Goal: Information Seeking & Learning: Learn about a topic

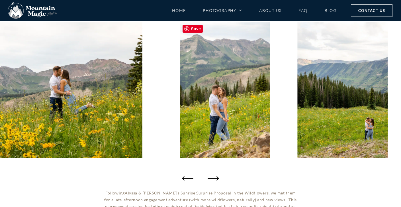
scroll to position [245, 0]
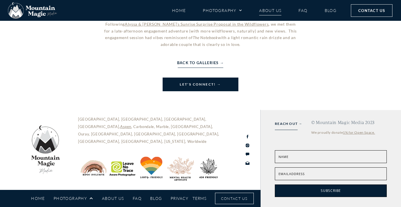
click at [276, 9] on link "About Us" at bounding box center [270, 10] width 22 height 10
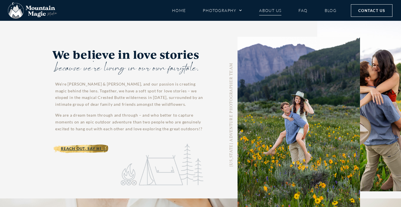
click at [297, 10] on li "FAQ" at bounding box center [303, 10] width 26 height 10
click at [301, 10] on link "FAQ" at bounding box center [302, 10] width 9 height 10
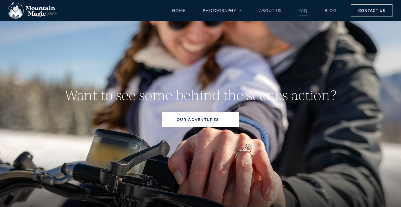
scroll to position [2395, 0]
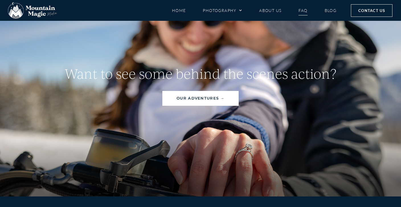
click at [221, 91] on link "OUR ADVENTURES →" at bounding box center [200, 98] width 76 height 15
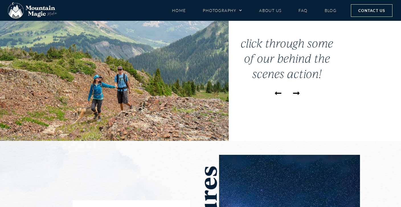
scroll to position [20, 0]
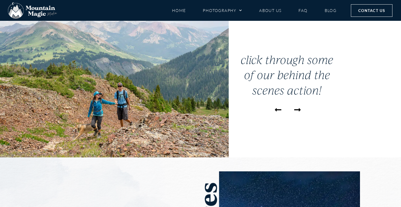
click at [297, 112] on icon "Next slide" at bounding box center [297, 109] width 7 height 7
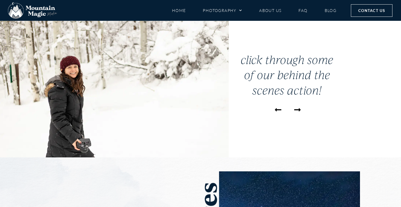
click at [297, 112] on icon "Next slide" at bounding box center [297, 109] width 7 height 7
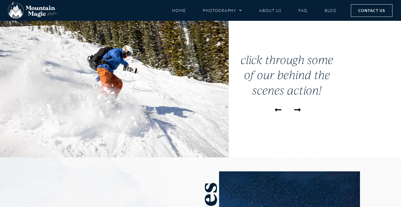
click at [297, 112] on icon "Next slide" at bounding box center [297, 109] width 7 height 7
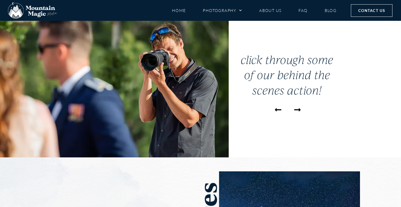
click at [297, 112] on icon "Next slide" at bounding box center [297, 109] width 7 height 7
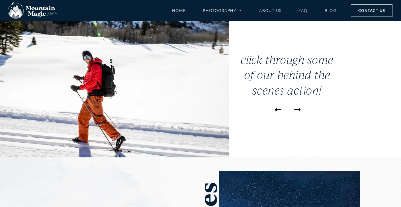
click at [297, 112] on icon "Next slide" at bounding box center [297, 109] width 7 height 7
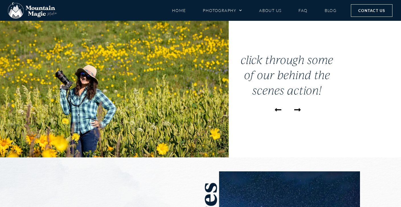
click at [297, 112] on icon "Next slide" at bounding box center [297, 109] width 7 height 7
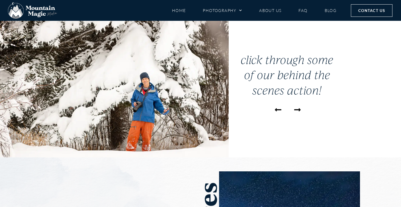
click at [297, 112] on icon "Next slide" at bounding box center [297, 109] width 7 height 7
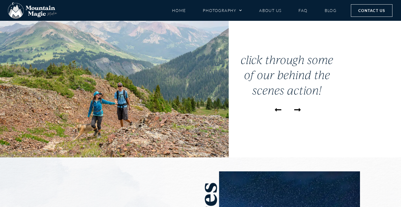
click at [297, 112] on icon "Next slide" at bounding box center [297, 109] width 7 height 7
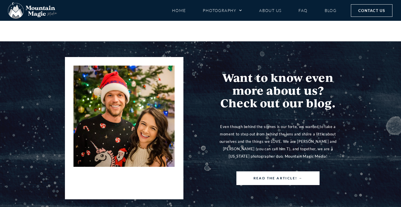
scroll to position [1478, 0]
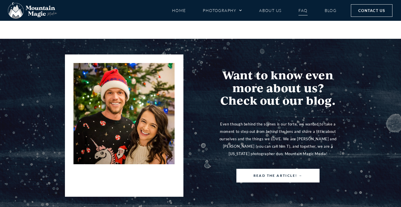
click at [304, 12] on link "FAQ" at bounding box center [302, 10] width 9 height 10
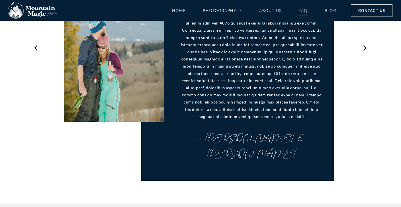
scroll to position [1285, 0]
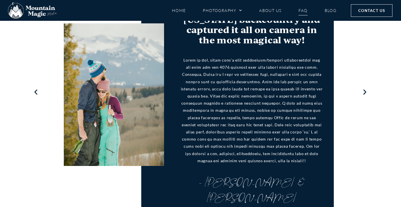
click at [364, 89] on icon "Next slide" at bounding box center [364, 92] width 7 height 7
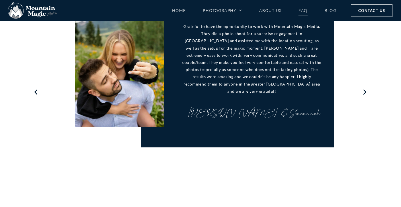
click at [364, 89] on icon "Next slide" at bounding box center [364, 92] width 7 height 7
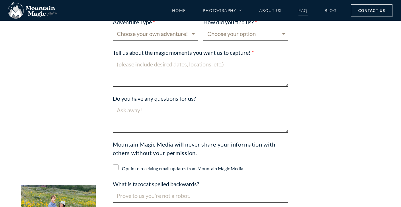
scroll to position [2589, 0]
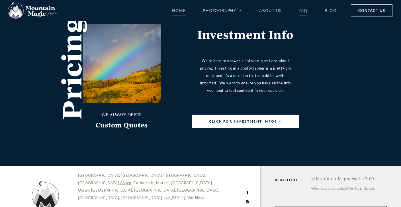
click at [178, 12] on link "Home" at bounding box center [179, 10] width 14 height 10
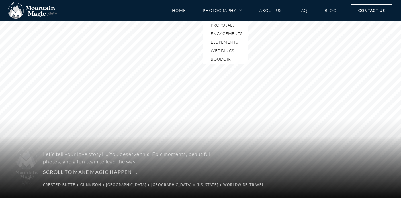
click at [209, 12] on link "Photography" at bounding box center [222, 10] width 39 height 10
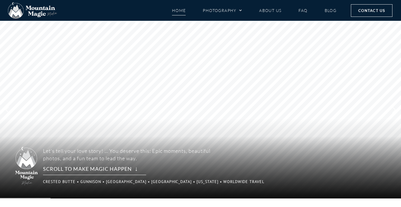
click at [181, 14] on link "Home" at bounding box center [179, 10] width 14 height 10
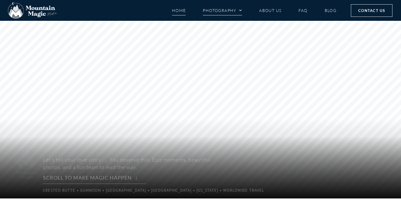
click at [207, 12] on link "Photography" at bounding box center [222, 10] width 39 height 10
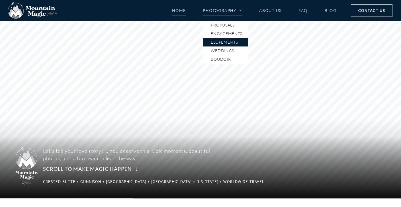
click at [220, 44] on link "Elopements" at bounding box center [225, 42] width 45 height 9
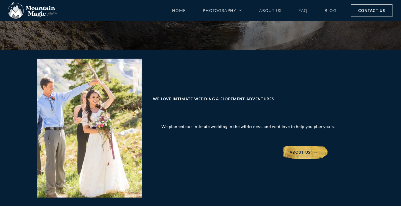
scroll to position [2618, 0]
